Goal: Transaction & Acquisition: Obtain resource

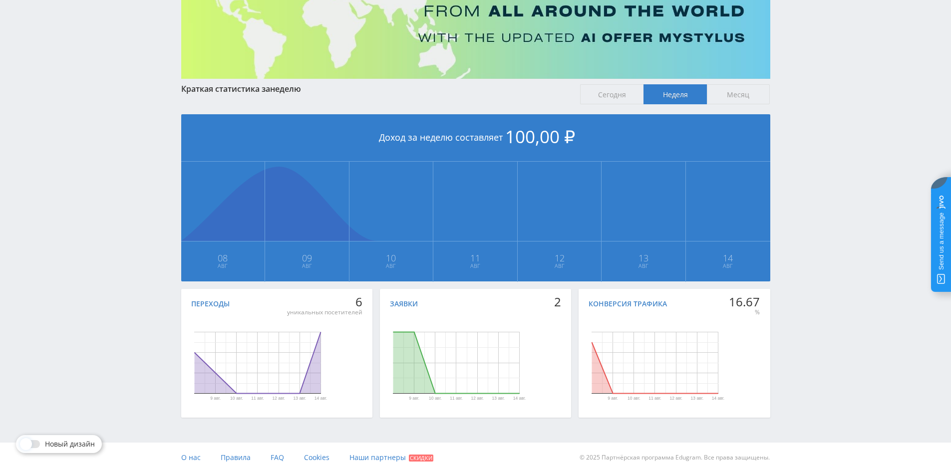
scroll to position [123, 0]
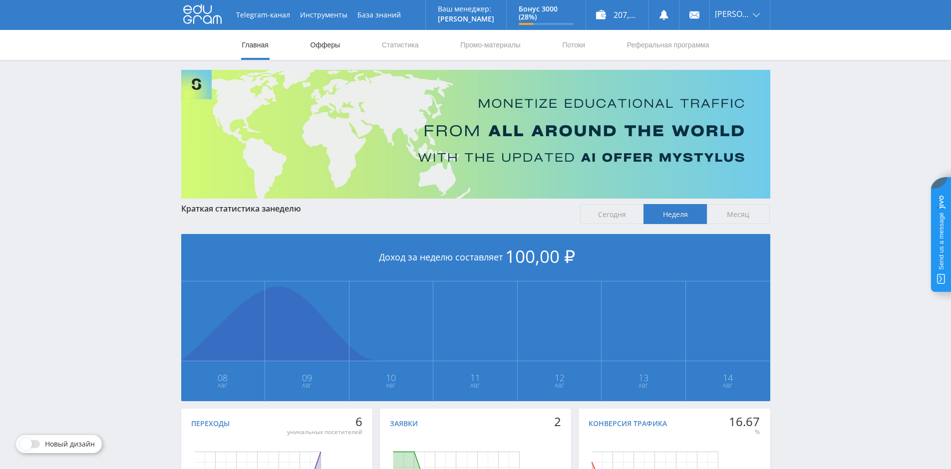
click at [317, 46] on link "Офферы" at bounding box center [326, 45] width 32 height 30
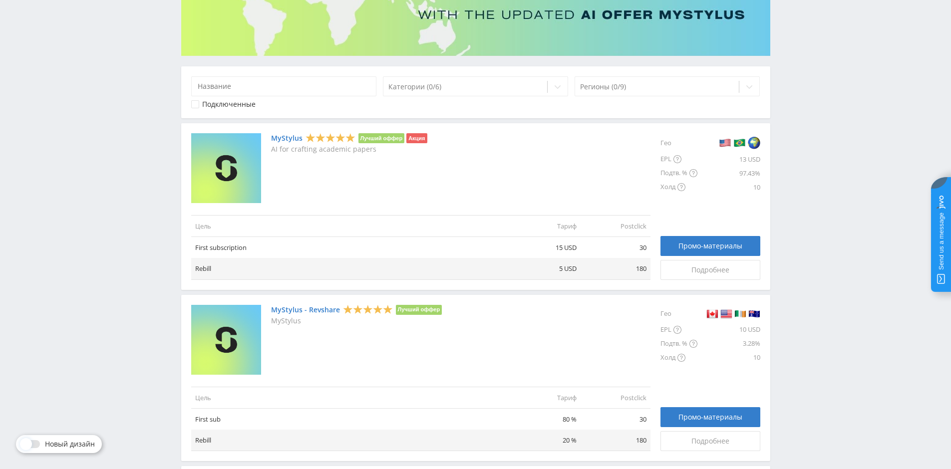
scroll to position [150, 0]
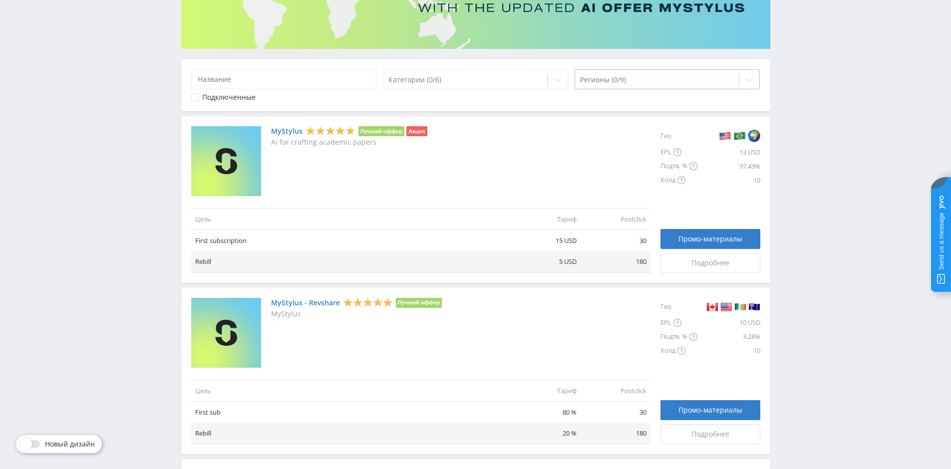
click at [664, 81] on div at bounding box center [657, 80] width 154 height 10
click at [750, 81] on icon at bounding box center [750, 80] width 8 height 8
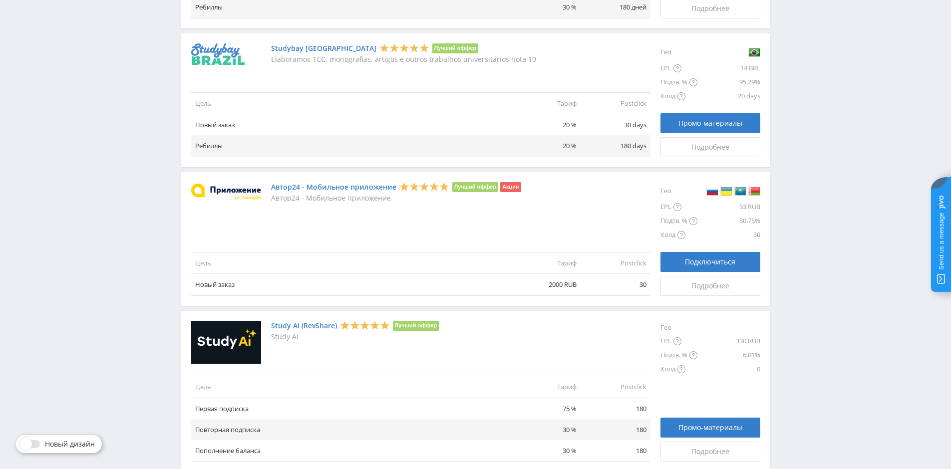
scroll to position [1029, 0]
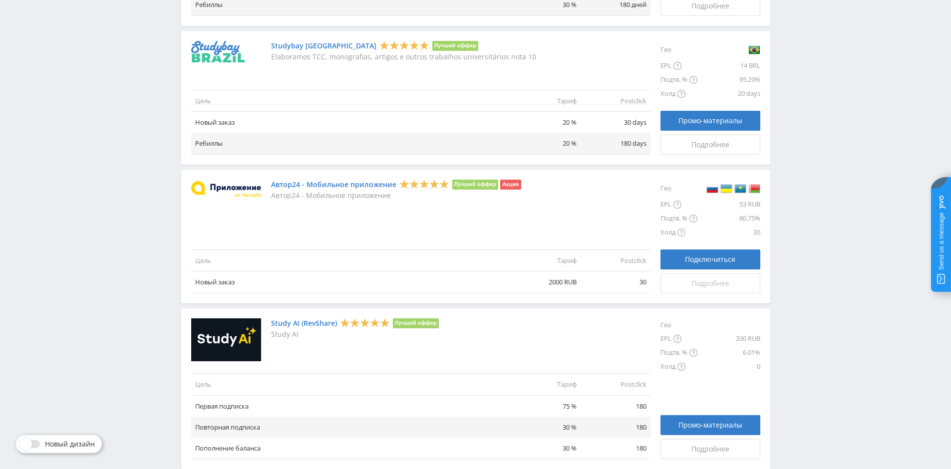
click at [706, 285] on span "Подробнее" at bounding box center [711, 284] width 38 height 8
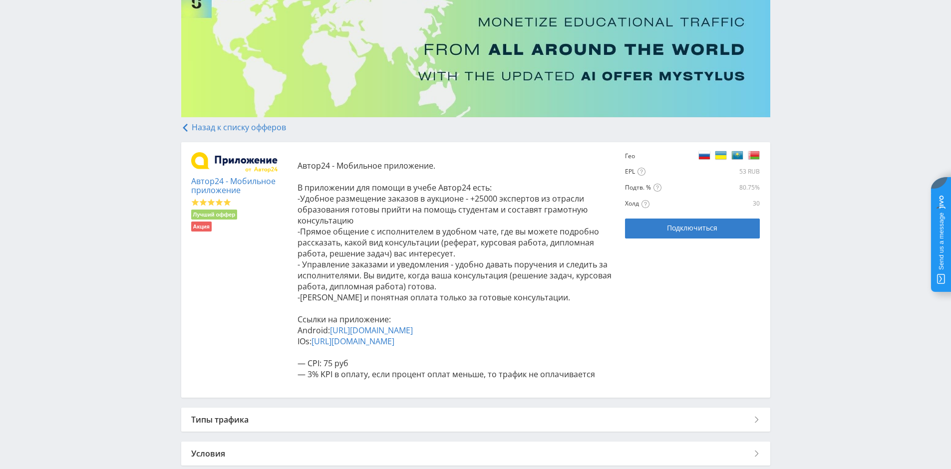
scroll to position [100, 0]
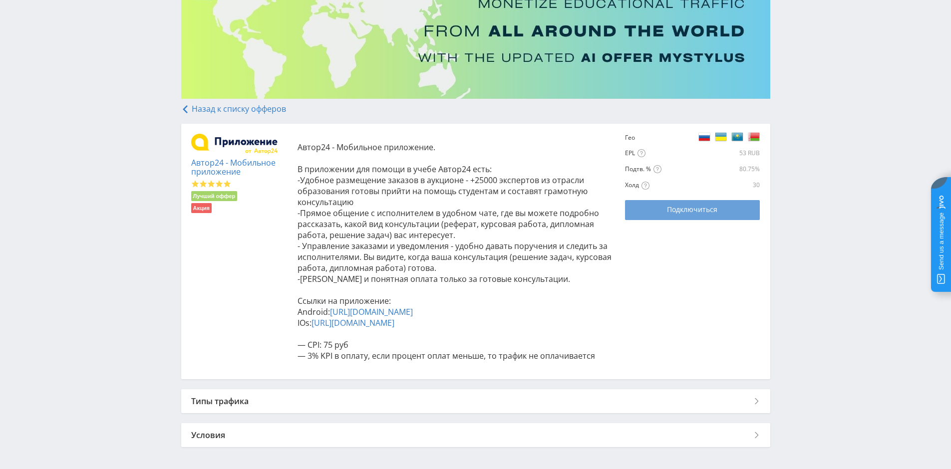
click at [700, 211] on span "Подключиться" at bounding box center [692, 210] width 50 height 8
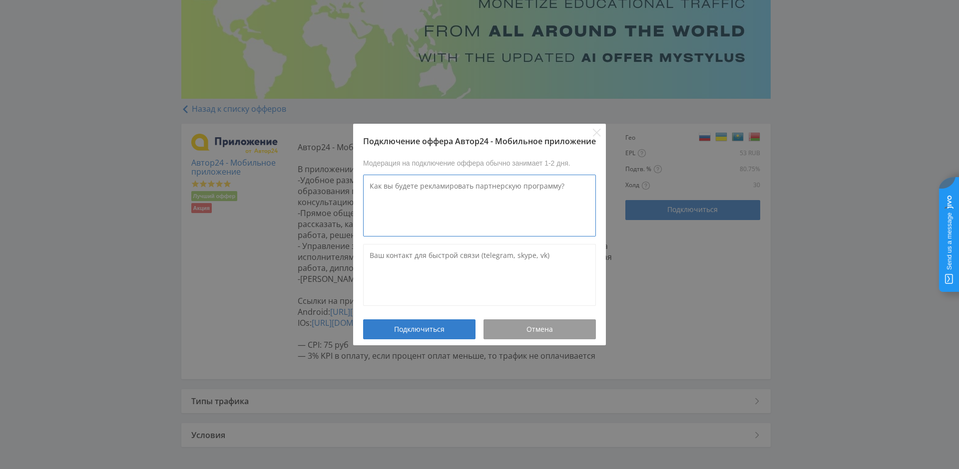
click at [372, 189] on textarea at bounding box center [479, 206] width 233 height 62
type textarea "C"
type textarea "Статьи рейтинги"
click at [382, 253] on textarea at bounding box center [479, 275] width 233 height 62
type textarea """
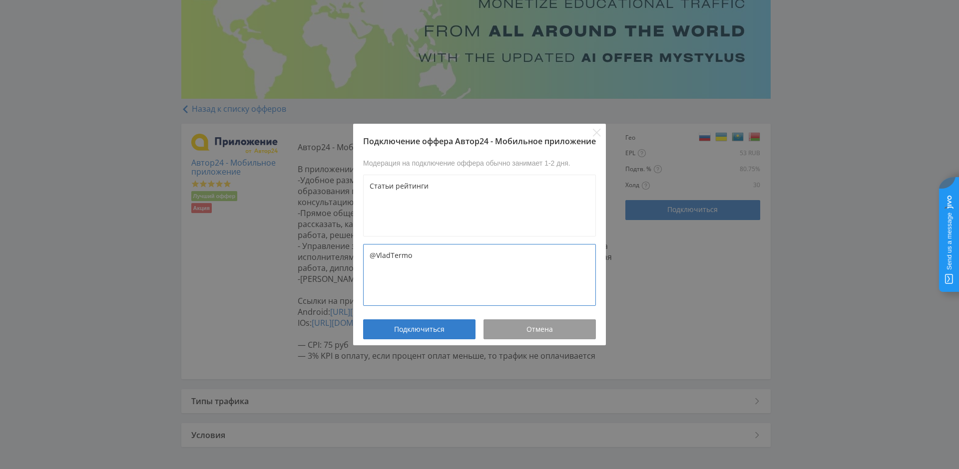
drag, startPoint x: 429, startPoint y: 263, endPoint x: 322, endPoint y: 256, distance: 107.6
click at [322, 256] on div "Подключение оффера Автор24 - Мобильное приложение Модерация на подключение оффе…" at bounding box center [479, 234] width 959 height 469
type textarea "@VladTermo"
click at [431, 329] on span "Подключиться" at bounding box center [419, 330] width 50 height 8
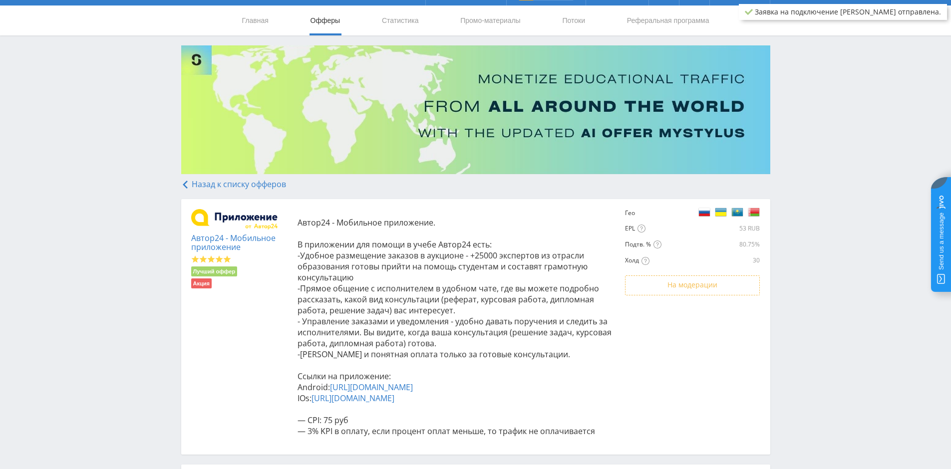
scroll to position [0, 0]
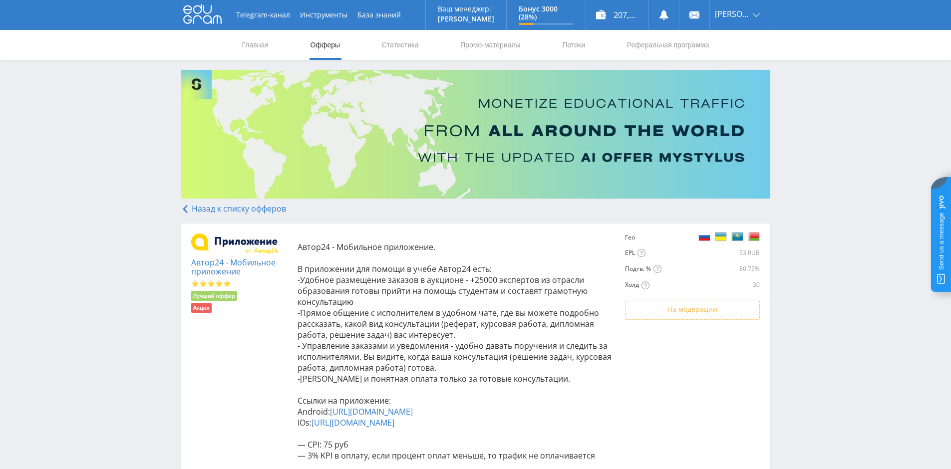
click at [208, 207] on link "Назад к списку офферов" at bounding box center [233, 208] width 105 height 11
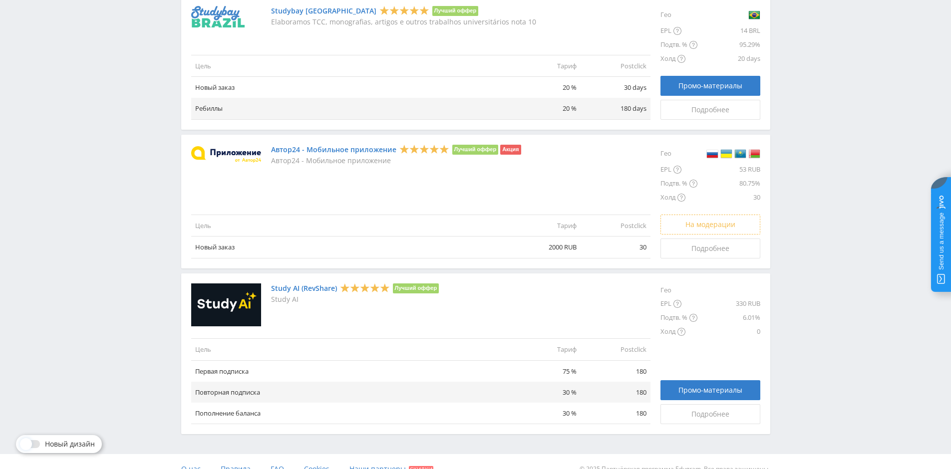
scroll to position [1079, 0]
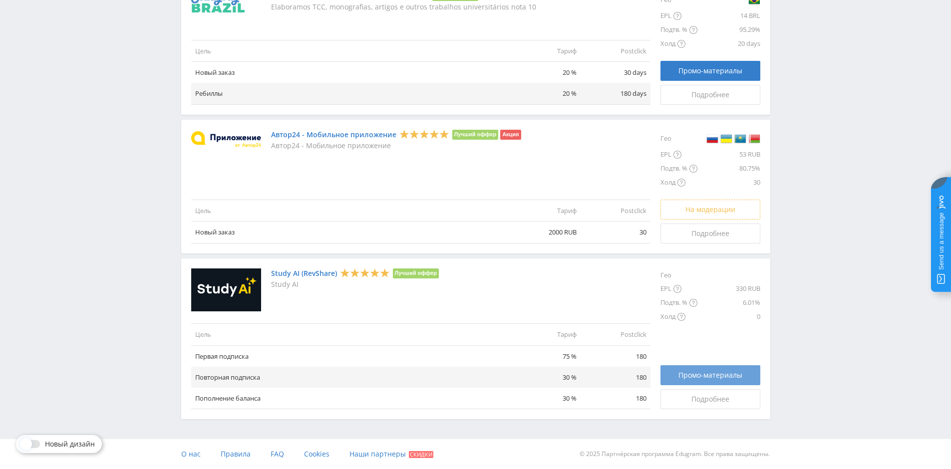
click at [711, 372] on span "Промо-материалы" at bounding box center [711, 376] width 64 height 8
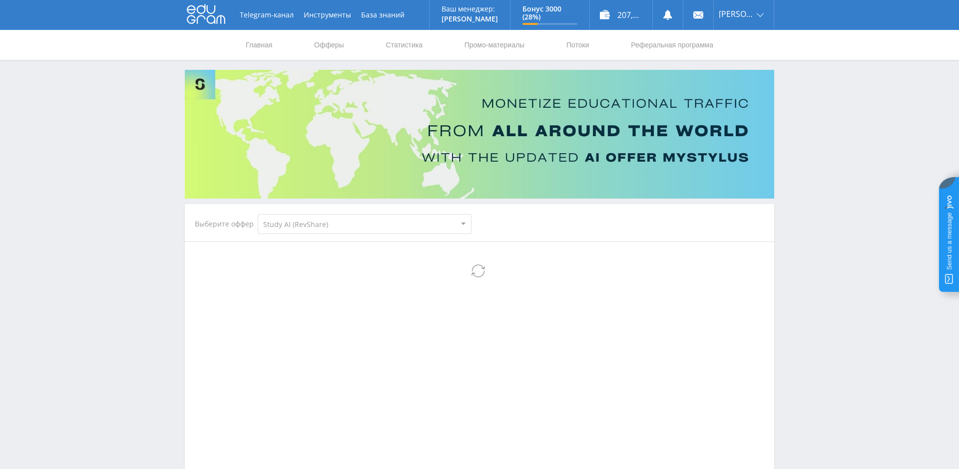
select select "376"
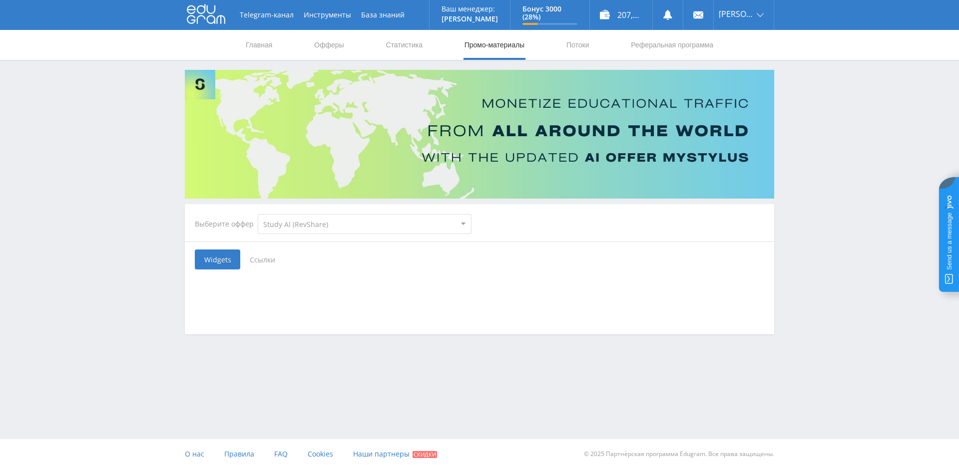
click at [261, 257] on span "Ссылки" at bounding box center [262, 260] width 44 height 20
click at [0, 0] on input "Ссылки" at bounding box center [0, 0] width 0 height 0
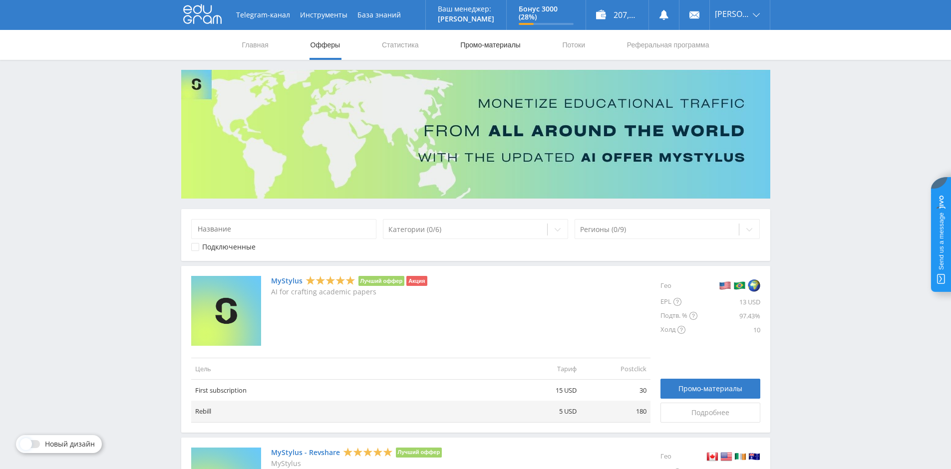
click at [485, 45] on link "Промо-материалы" at bounding box center [490, 45] width 62 height 30
select select "376"
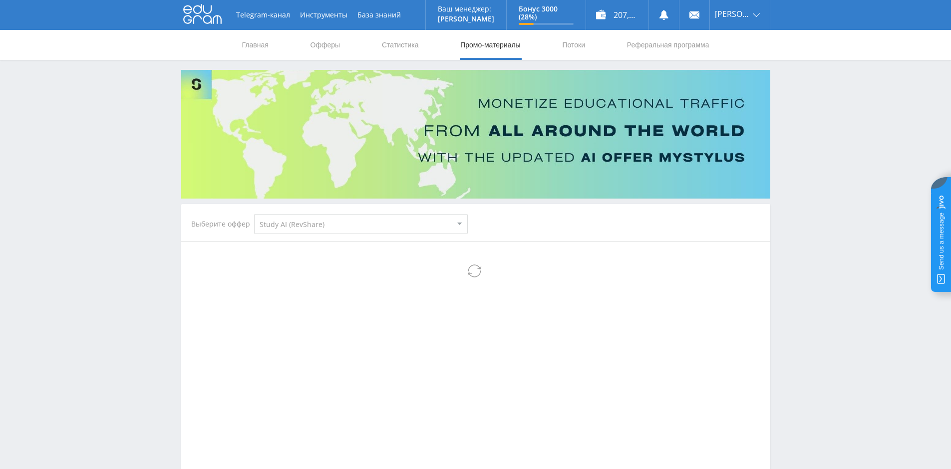
select select "376"
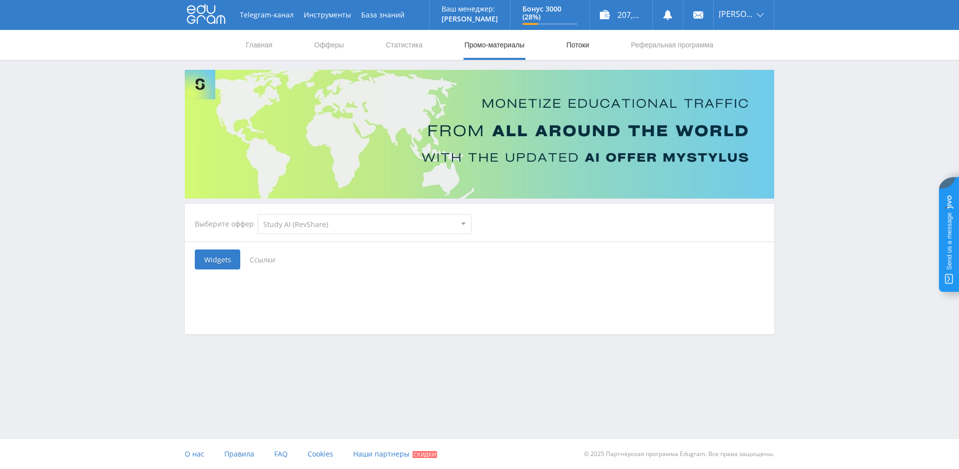
click at [578, 46] on link "Потоки" at bounding box center [577, 45] width 25 height 30
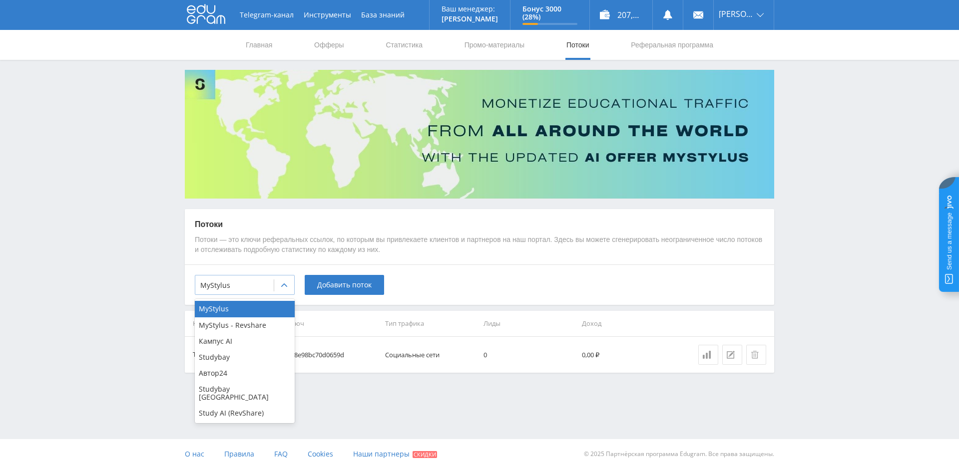
click at [285, 286] on icon at bounding box center [284, 286] width 8 height 8
click at [235, 340] on div "Кампус AI" at bounding box center [245, 342] width 100 height 16
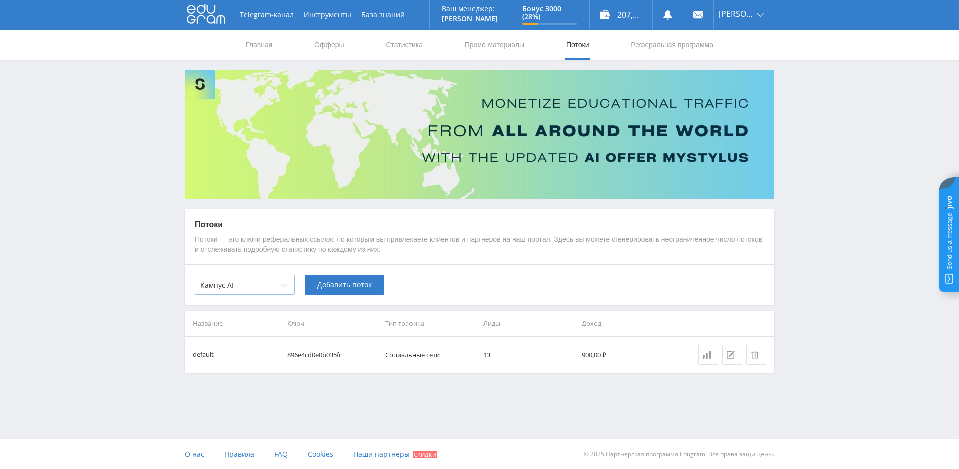
click at [284, 286] on icon at bounding box center [284, 286] width 8 height 8
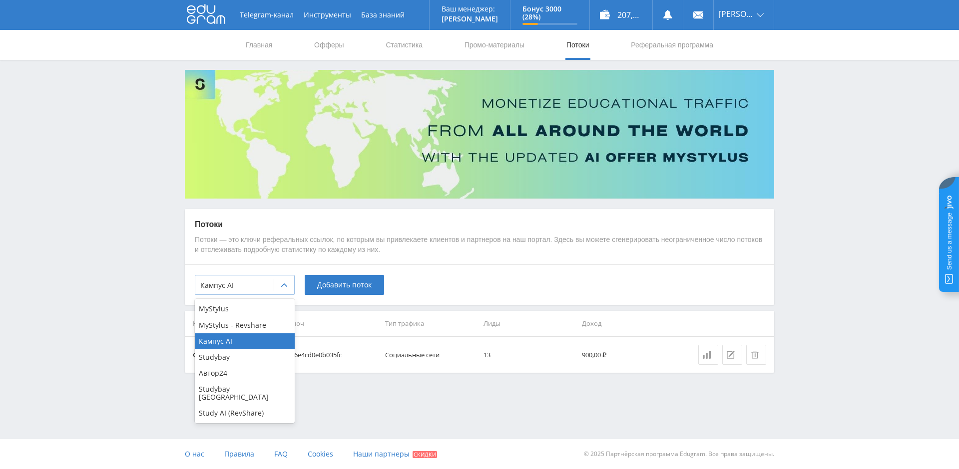
click at [284, 286] on icon at bounding box center [284, 286] width 8 height 8
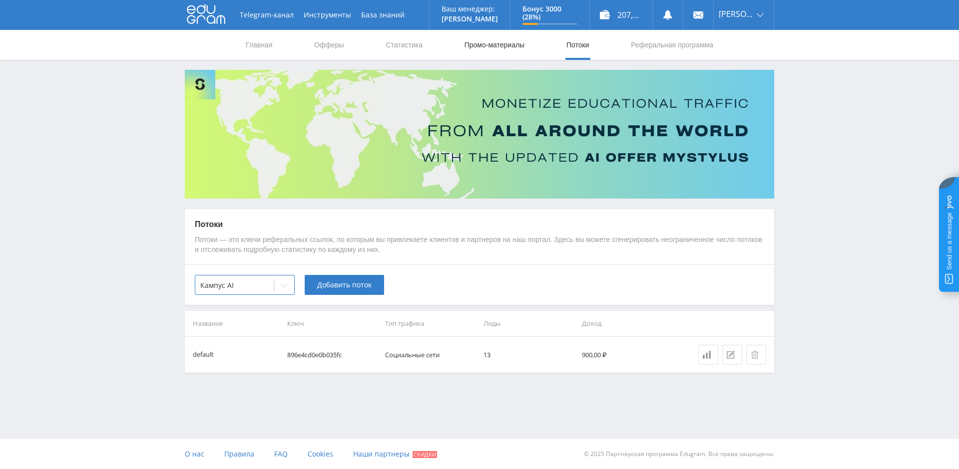
click at [482, 44] on link "Промо-материалы" at bounding box center [494, 45] width 62 height 30
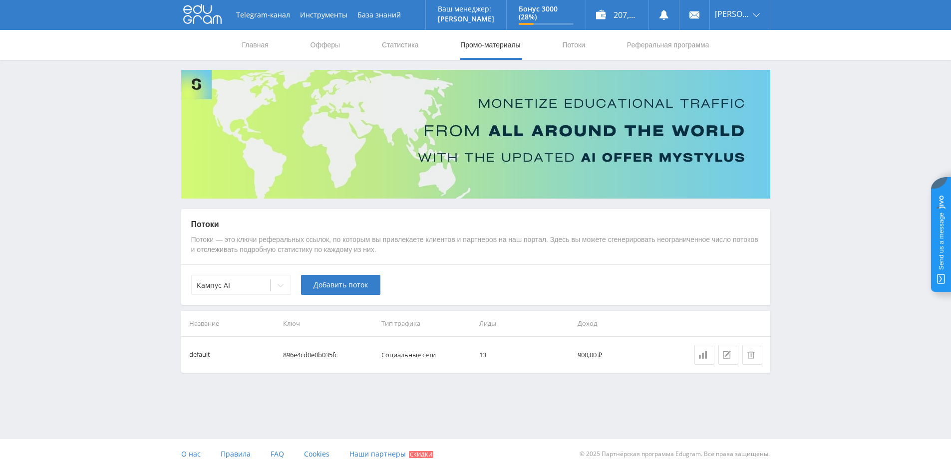
select select "376"
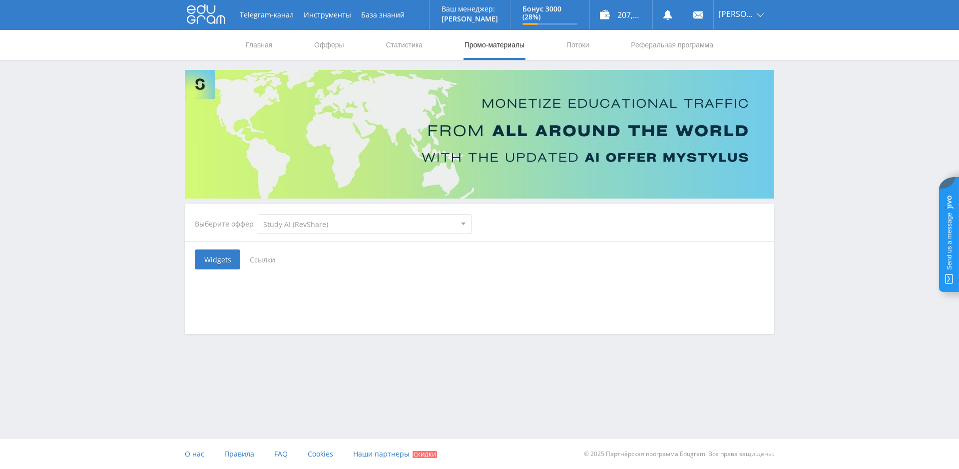
click at [447, 220] on select "MyStylus MyStylus - Revshare Кампус AI Studybay Автор24 Studybay Brazil Study A…" at bounding box center [365, 224] width 214 height 20
click at [247, 261] on span "Ссылки" at bounding box center [262, 260] width 44 height 20
click at [0, 0] on input "Ссылки" at bounding box center [0, 0] width 0 height 0
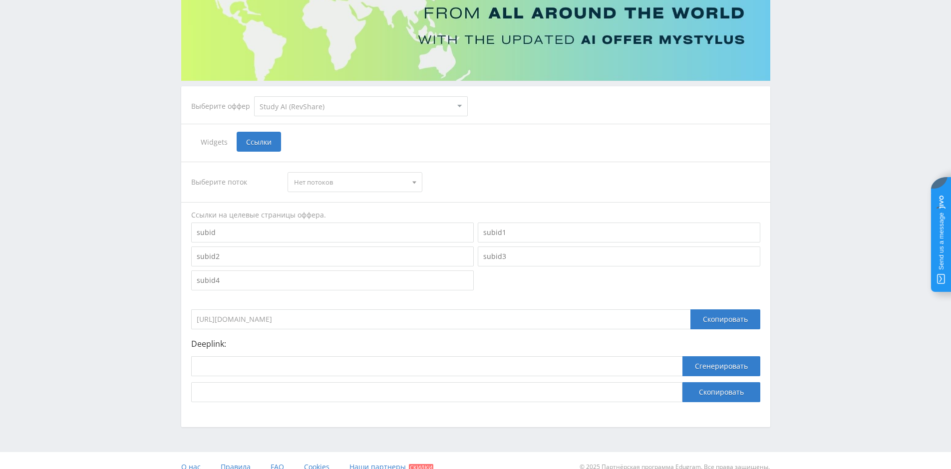
scroll to position [131, 0]
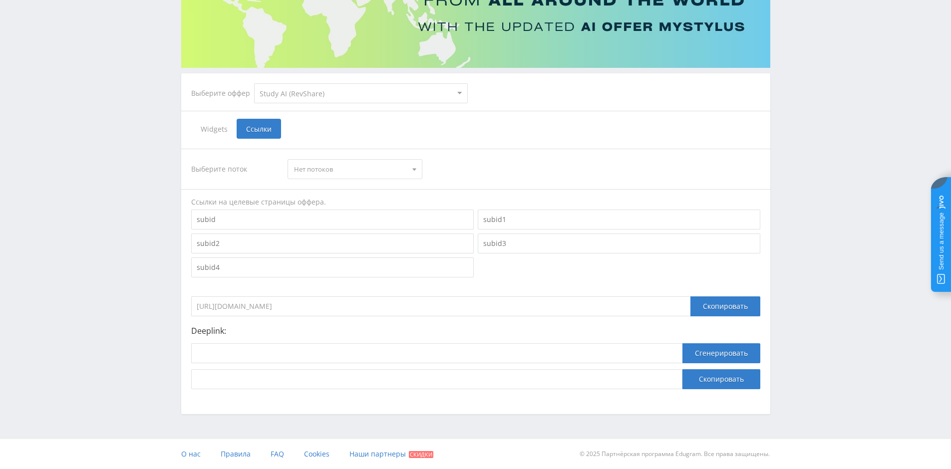
click at [452, 91] on select "MyStylus MyStylus - Revshare Кампус AI Studybay Автор24 Studybay Brazil Study A…" at bounding box center [361, 93] width 214 height 20
select select "340"
click at [254, 83] on select "MyStylus MyStylus - Revshare Кампус AI Studybay Автор24 Studybay Brazil Study A…" at bounding box center [361, 93] width 214 height 20
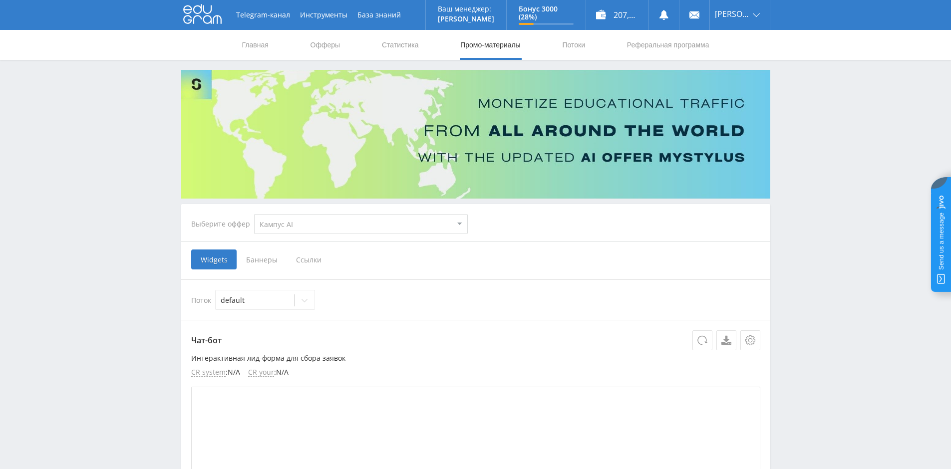
click at [300, 259] on span "Ссылки" at bounding box center [309, 260] width 44 height 20
click at [0, 0] on input "Ссылки" at bounding box center [0, 0] width 0 height 0
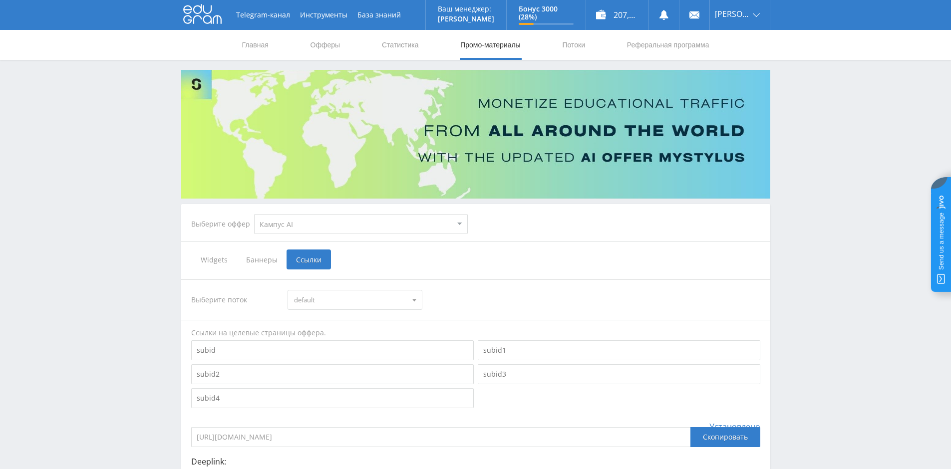
click at [349, 216] on select "MyStylus MyStylus - Revshare Кампус AI Studybay Автор24 Studybay Brazil Study A…" at bounding box center [361, 224] width 214 height 20
select select "1"
click at [254, 214] on select "MyStylus MyStylus - Revshare Кампус AI Studybay Автор24 Studybay Brazil Study A…" at bounding box center [361, 224] width 214 height 20
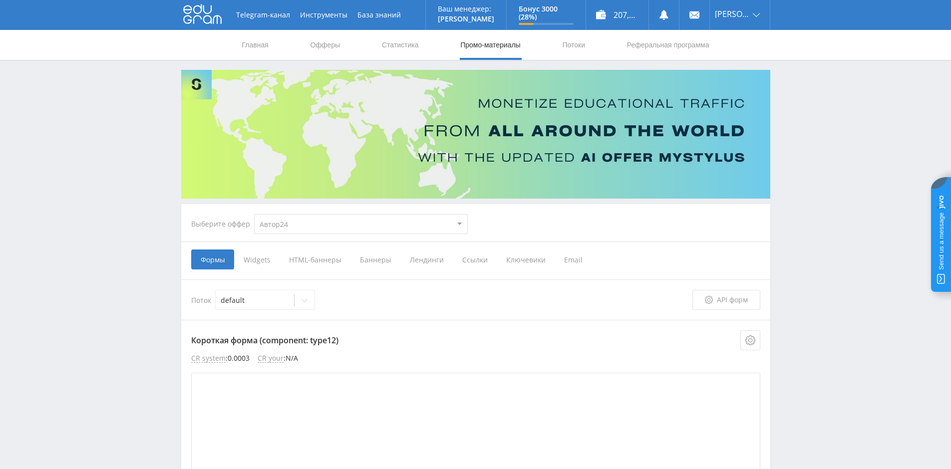
click at [478, 258] on span "Ссылки" at bounding box center [475, 260] width 44 height 20
click at [0, 0] on input "Ссылки" at bounding box center [0, 0] width 0 height 0
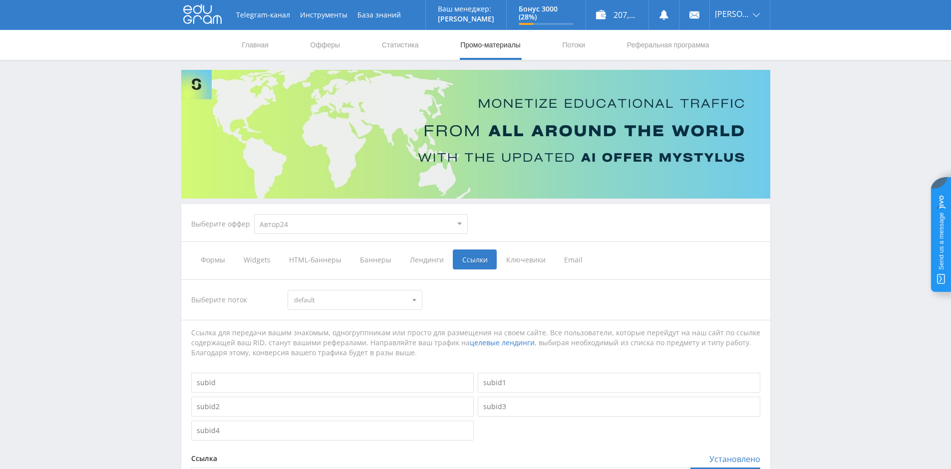
click at [457, 225] on select "MyStylus MyStylus - Revshare Кампус AI Studybay Автор24 Studybay Brazil Study A…" at bounding box center [361, 224] width 214 height 20
select select "376"
click at [254, 214] on select "MyStylus MyStylus - Revshare Кампус AI Studybay Автор24 Studybay Brazil Study A…" at bounding box center [361, 224] width 214 height 20
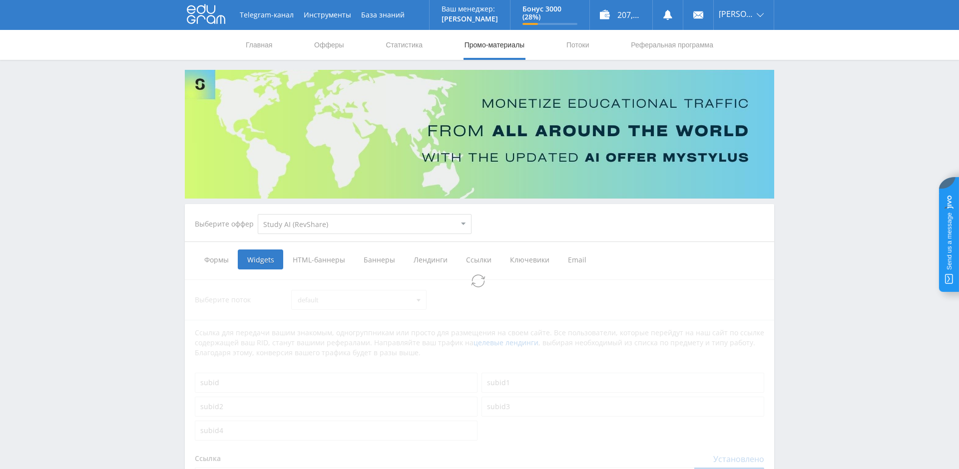
select select "376"
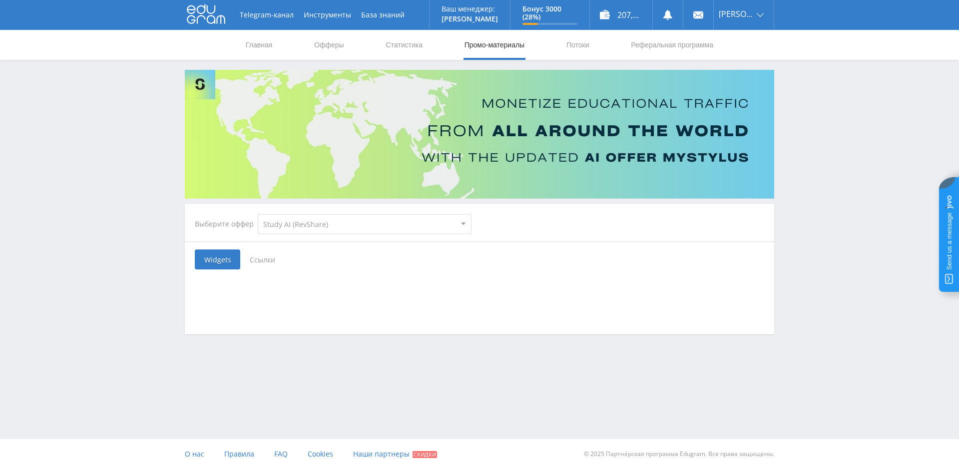
click at [245, 264] on span "Ссылки" at bounding box center [262, 260] width 44 height 20
click at [0, 0] on input "Ссылки" at bounding box center [0, 0] width 0 height 0
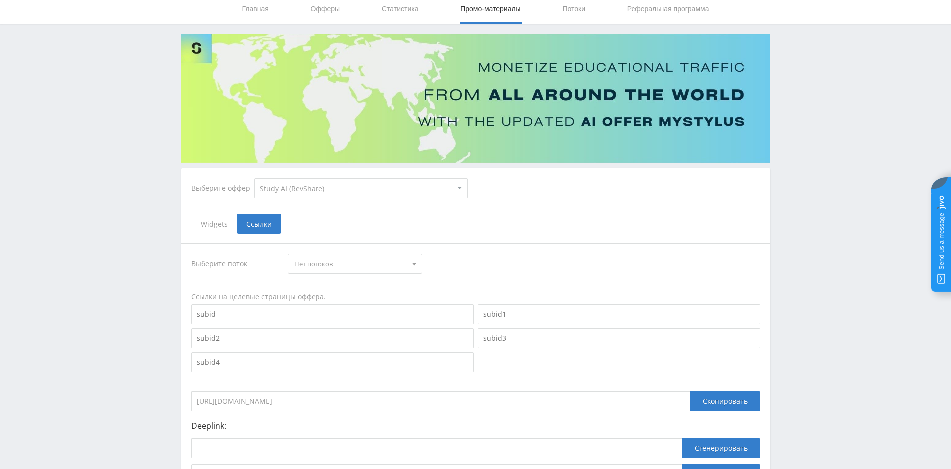
scroll to position [131, 0]
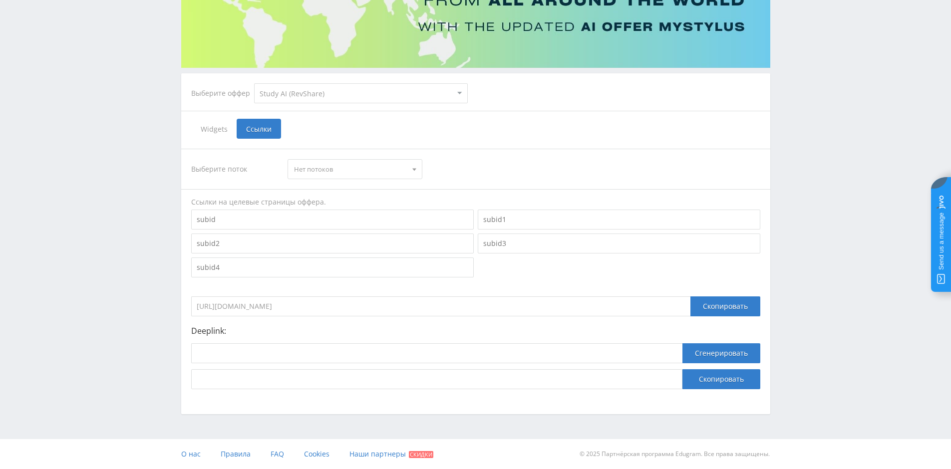
click at [263, 94] on select "MyStylus MyStylus - Revshare Кампус AI Studybay Автор24 Studybay Brazil Study A…" at bounding box center [361, 93] width 214 height 20
click at [254, 83] on select "MyStylus MyStylus - Revshare Кампус AI Studybay Автор24 Studybay Brazil Study A…" at bounding box center [361, 93] width 214 height 20
click at [331, 93] on select "MyStylus MyStylus - Revshare Кампус AI Studybay Автор24 Studybay Brazil Study A…" at bounding box center [361, 93] width 214 height 20
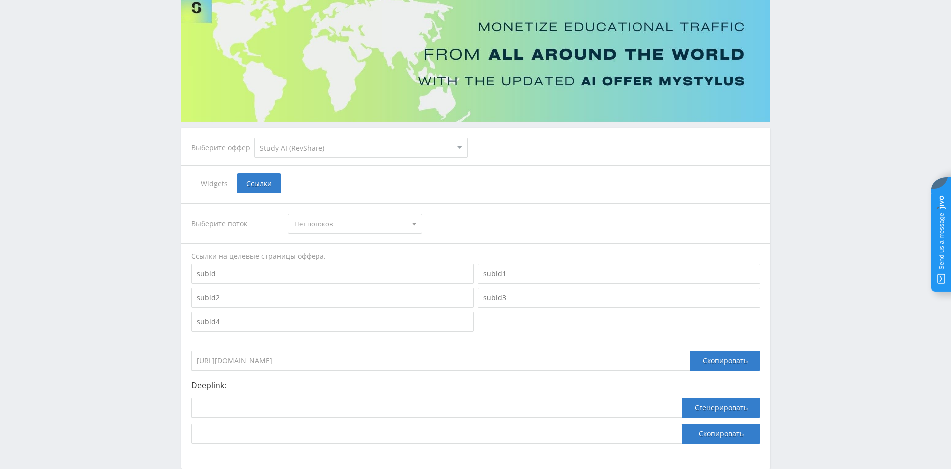
scroll to position [0, 0]
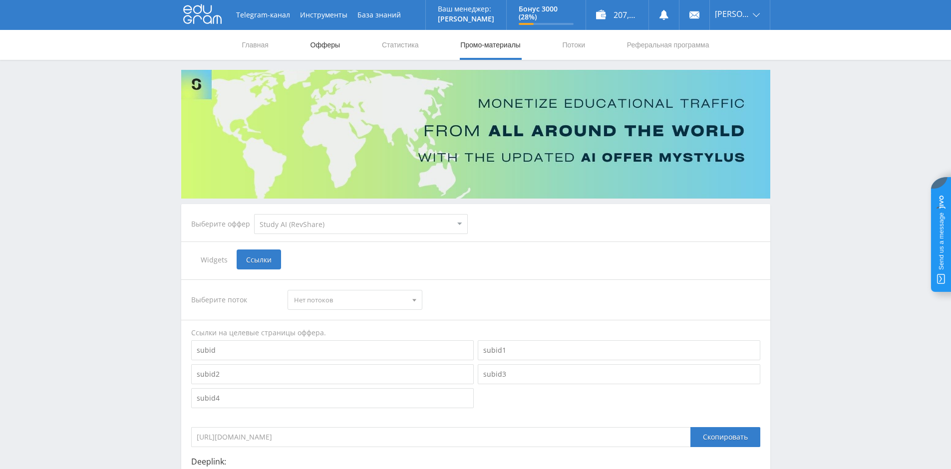
click at [336, 43] on link "Офферы" at bounding box center [326, 45] width 32 height 30
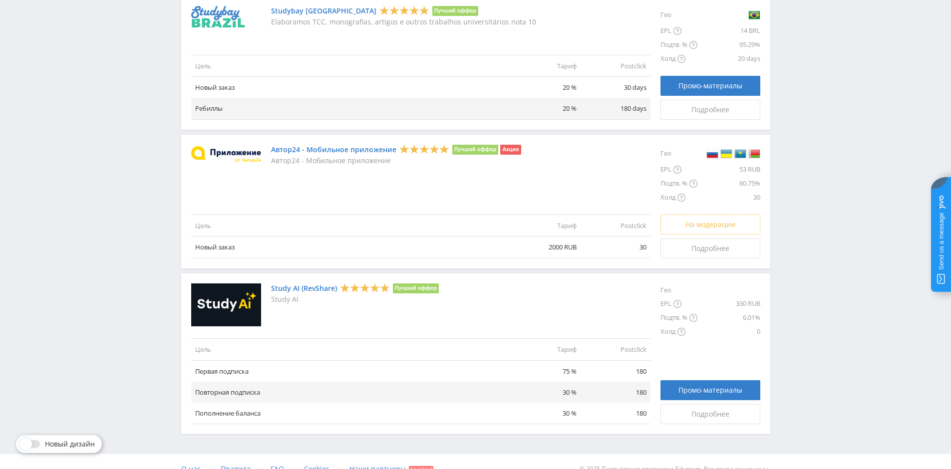
scroll to position [1079, 0]
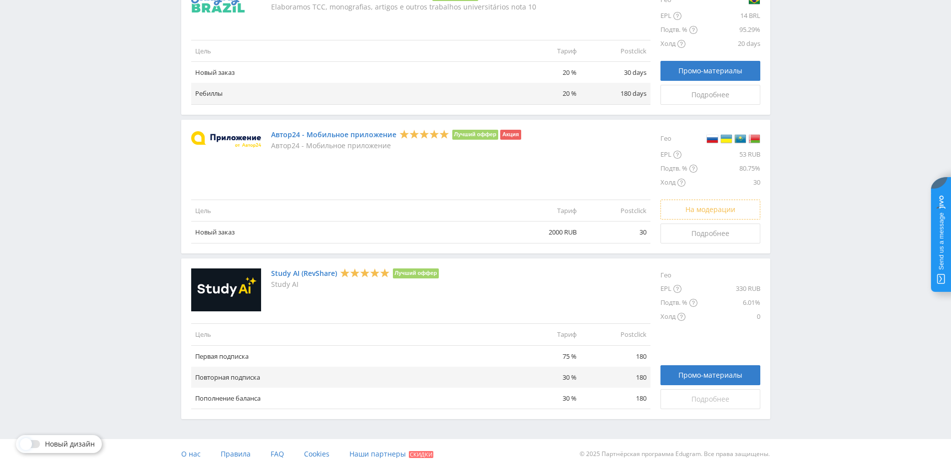
click at [712, 404] on link "Подробнее" at bounding box center [711, 400] width 100 height 20
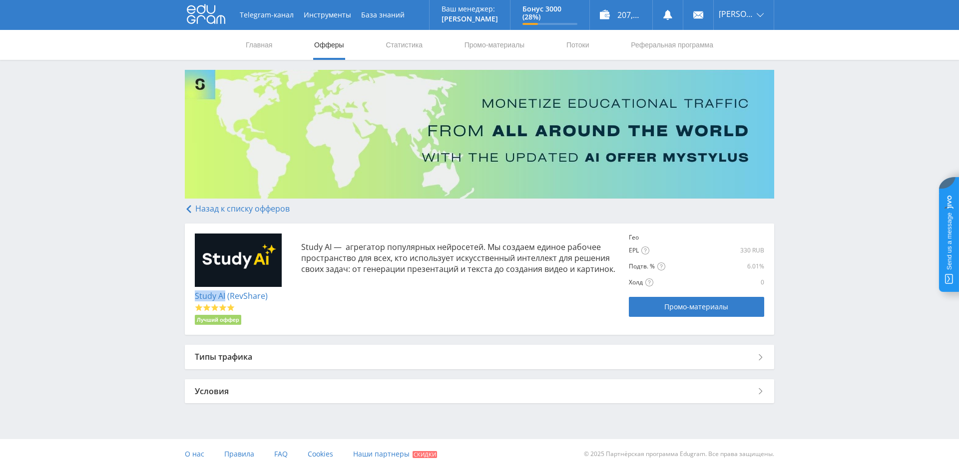
drag, startPoint x: 193, startPoint y: 296, endPoint x: 226, endPoint y: 295, distance: 32.5
click at [226, 295] on div "Study AI (RevShare) Лучший оффер Study AI — агрегатор популярных нейросетей. Мы…" at bounding box center [479, 280] width 589 height 112
click at [395, 52] on link "Статистика" at bounding box center [404, 45] width 39 height 30
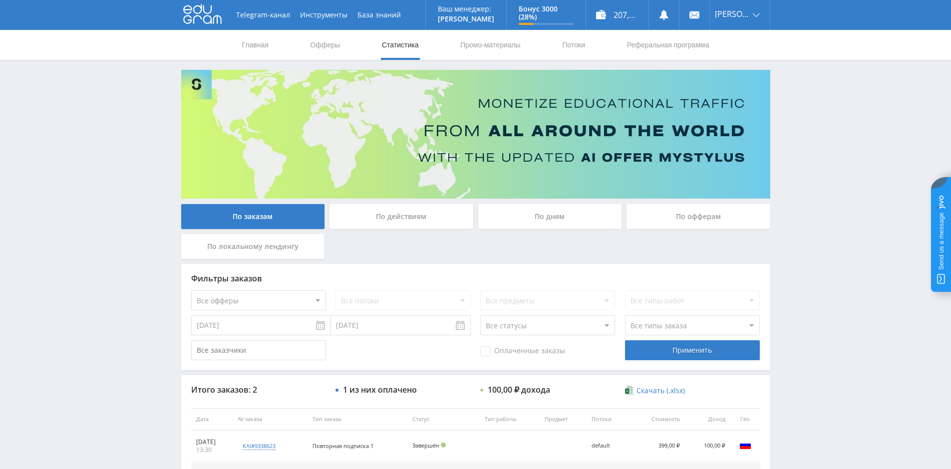
click at [680, 213] on div "По офферам" at bounding box center [699, 216] width 144 height 25
click at [0, 0] on input "По офферам" at bounding box center [0, 0] width 0 height 0
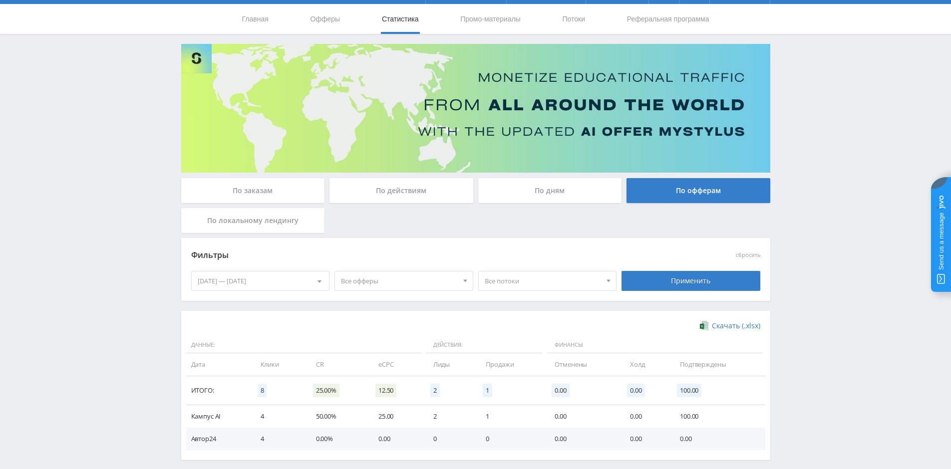
scroll to position [72, 0]
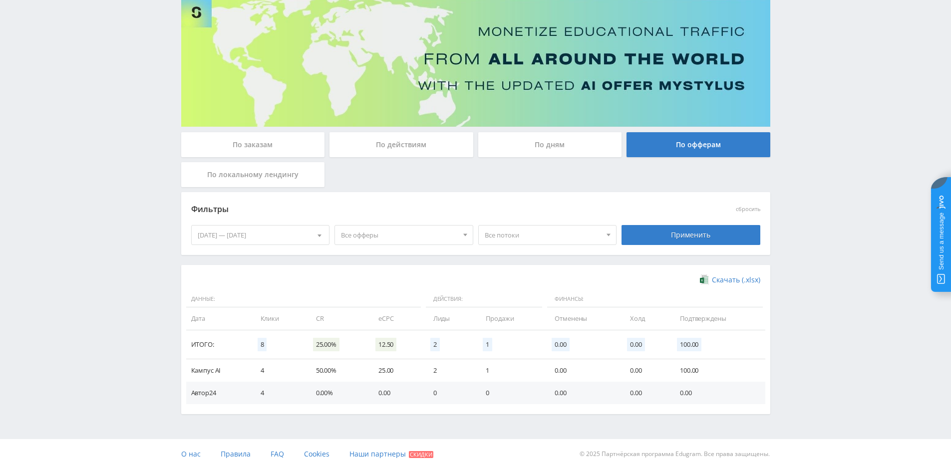
click at [315, 231] on div at bounding box center [319, 235] width 19 height 19
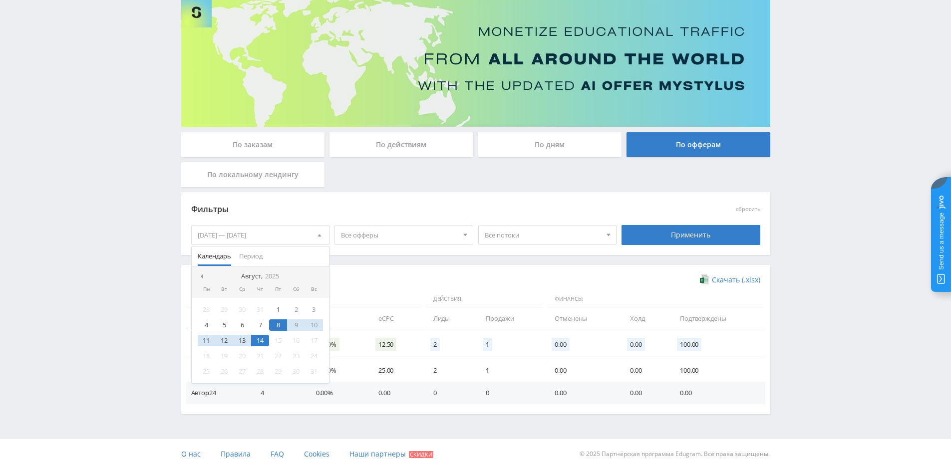
click at [260, 340] on div "14" at bounding box center [260, 340] width 18 height 11
click at [264, 340] on div "14" at bounding box center [260, 340] width 18 height 11
click at [264, 339] on div "14" at bounding box center [260, 340] width 18 height 11
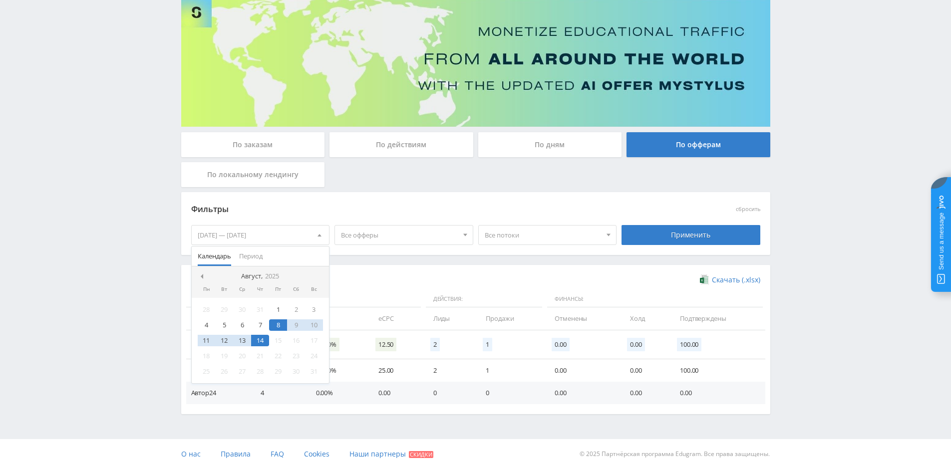
click at [450, 276] on div "Скачать (.xlsx)" at bounding box center [475, 280] width 569 height 10
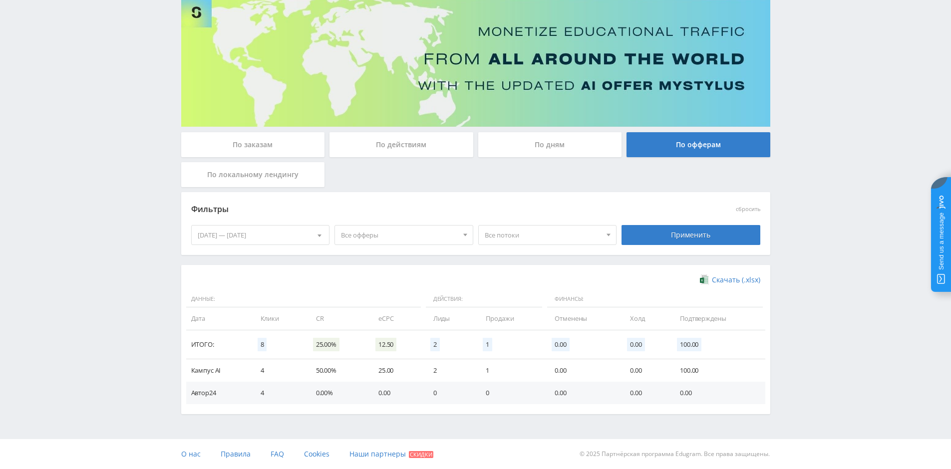
click at [695, 222] on div "Применить" at bounding box center [691, 235] width 144 height 28
drag, startPoint x: 288, startPoint y: 237, endPoint x: 281, endPoint y: 241, distance: 8.3
click at [287, 237] on div "[DATE] — [DATE]" at bounding box center [261, 235] width 138 height 19
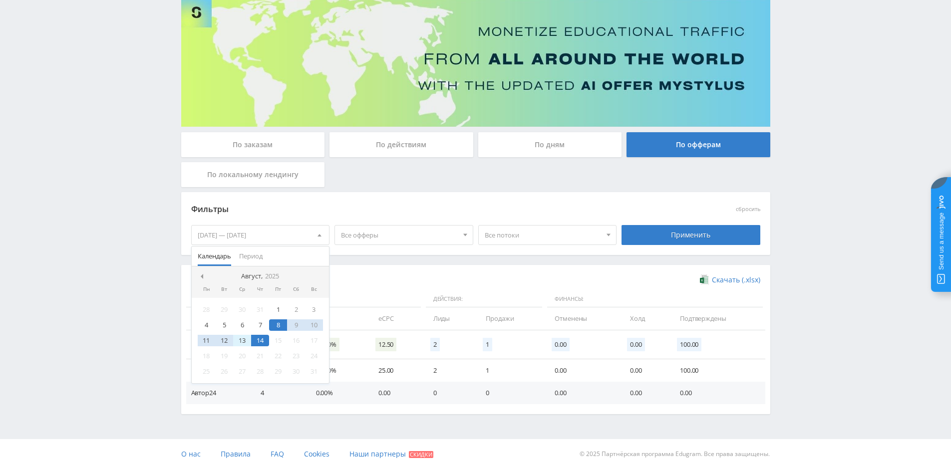
click at [243, 340] on div "13" at bounding box center [242, 340] width 18 height 11
click at [258, 341] on div "14" at bounding box center [260, 340] width 18 height 11
click at [683, 228] on div "Применить" at bounding box center [691, 235] width 139 height 20
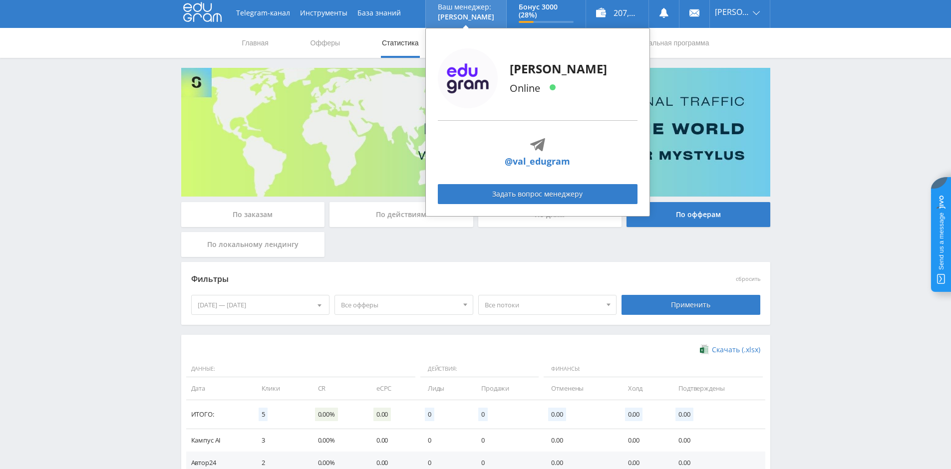
scroll to position [0, 0]
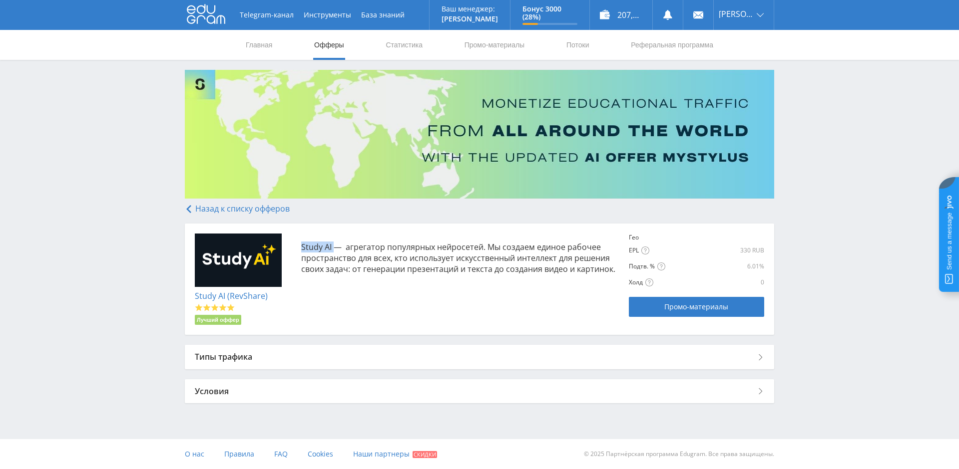
drag, startPoint x: 300, startPoint y: 245, endPoint x: 334, endPoint y: 247, distance: 34.0
click at [334, 247] on div "Study AI — агрегатор популярных нейросетей. Мы создаем единое рабочее пространс…" at bounding box center [455, 258] width 328 height 49
click at [319, 248] on p "Study AI — агрегатор популярных нейросетей. Мы создаем единое рабочее пространс…" at bounding box center [460, 258] width 318 height 33
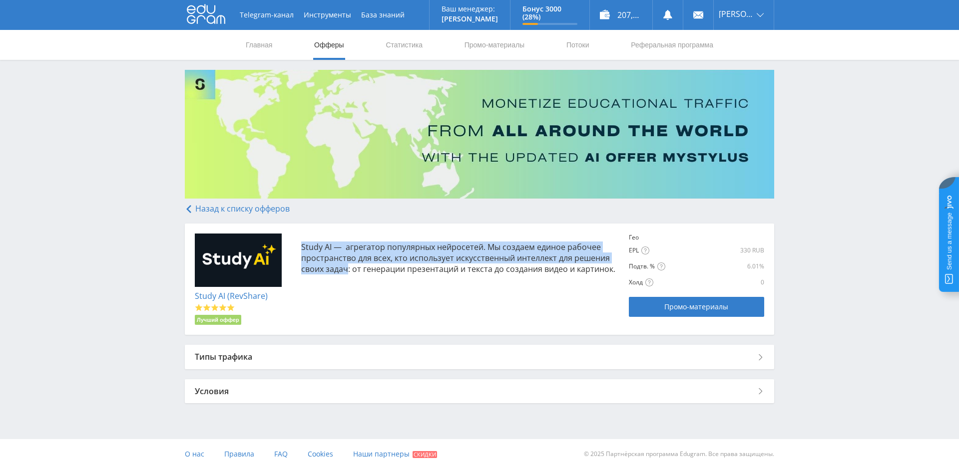
drag, startPoint x: 301, startPoint y: 247, endPoint x: 347, endPoint y: 274, distance: 53.5
click at [347, 274] on p "Study AI — агрегатор популярных нейросетей. Мы создаем единое рабочее пространс…" at bounding box center [460, 258] width 318 height 33
copy p "Study AI — агрегатор популярных нейросетей. Мы создаем единое рабочее пространс…"
click at [688, 309] on span "Промо-материалы" at bounding box center [696, 307] width 64 height 8
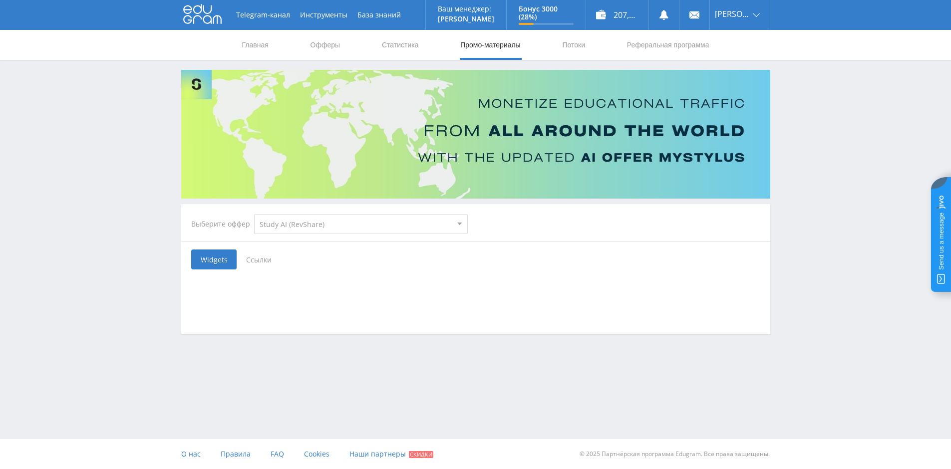
select select "376"
click at [276, 258] on span "Ссылки" at bounding box center [262, 260] width 44 height 20
click at [0, 0] on input "Ссылки" at bounding box center [0, 0] width 0 height 0
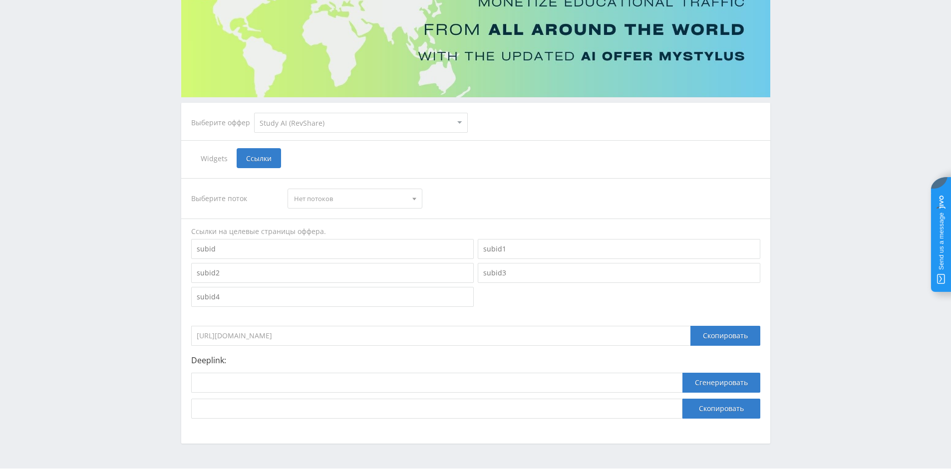
scroll to position [131, 0]
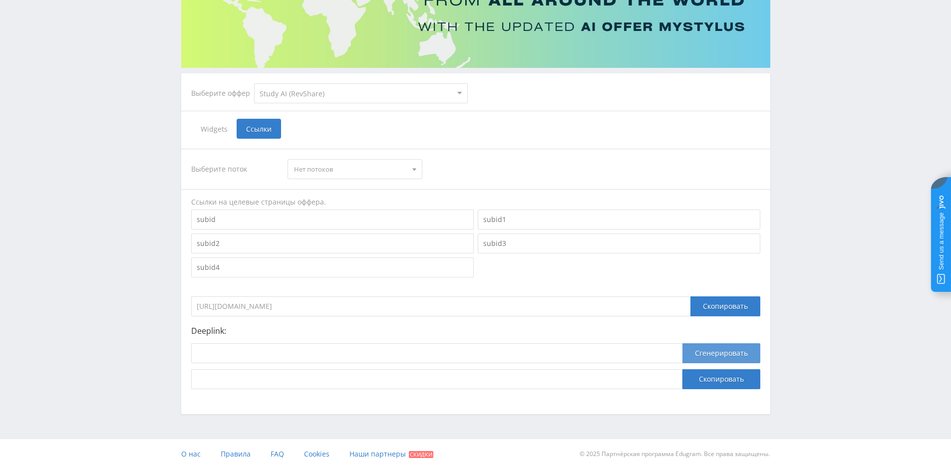
click at [705, 352] on button "Сгенерировать" at bounding box center [722, 354] width 78 height 20
click at [707, 357] on button "Сгенерировать" at bounding box center [722, 354] width 78 height 20
click at [707, 350] on button "Сгенерировать" at bounding box center [722, 354] width 78 height 20
click at [714, 381] on button "Скопировать" at bounding box center [722, 380] width 78 height 20
click at [713, 356] on button "Сгенерировать" at bounding box center [722, 354] width 78 height 20
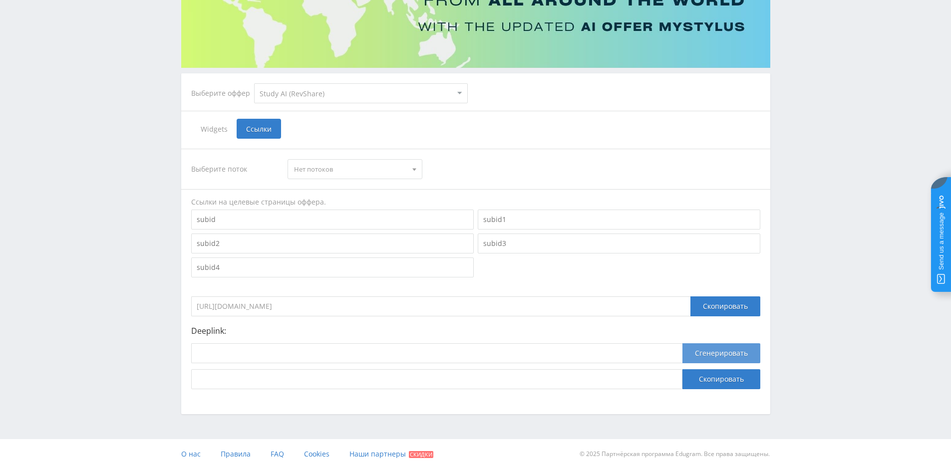
click at [718, 352] on button "Сгенерировать" at bounding box center [722, 354] width 78 height 20
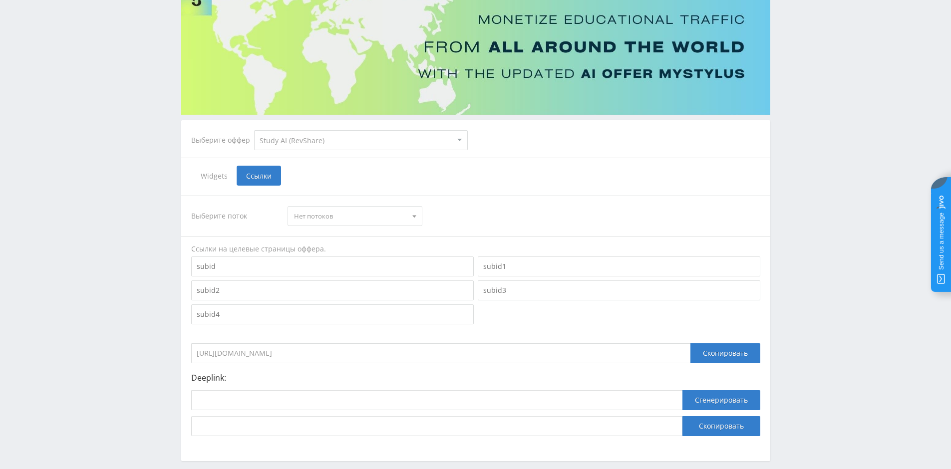
scroll to position [0, 0]
